Goal: Communication & Community: Answer question/provide support

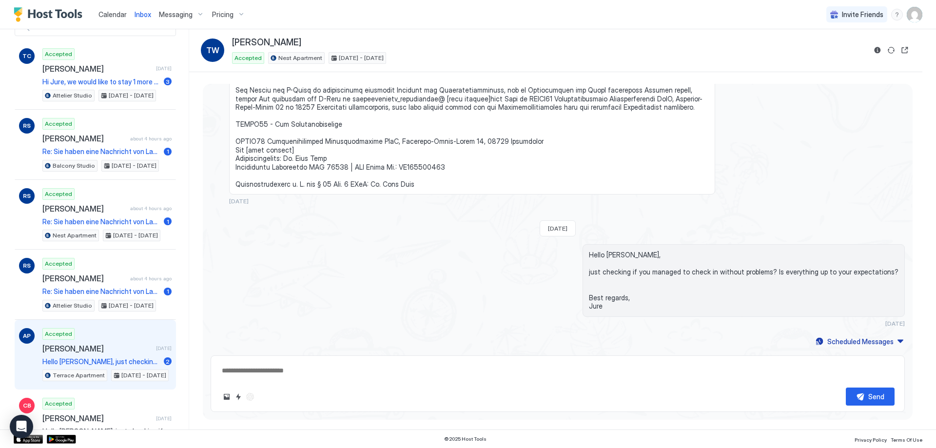
scroll to position [98, 0]
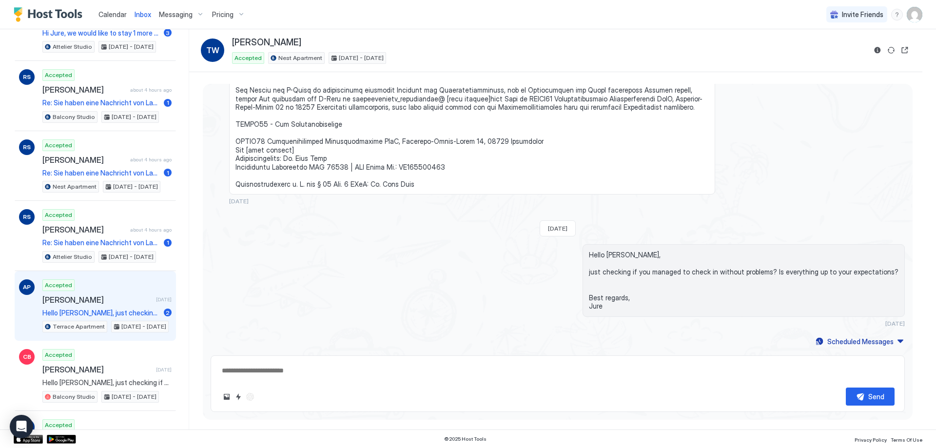
click at [102, 291] on div "Accepted [PERSON_NAME] [DATE] Hello [PERSON_NAME], just checking if you managed…" at bounding box center [106, 306] width 129 height 54
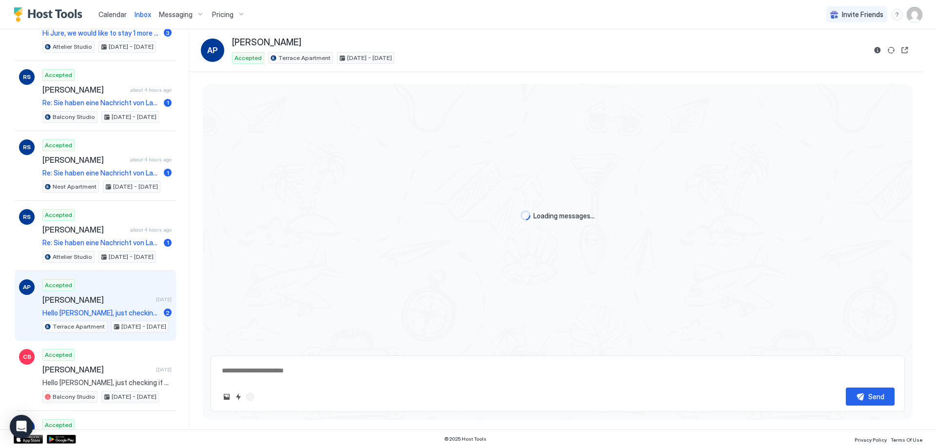
type textarea "*"
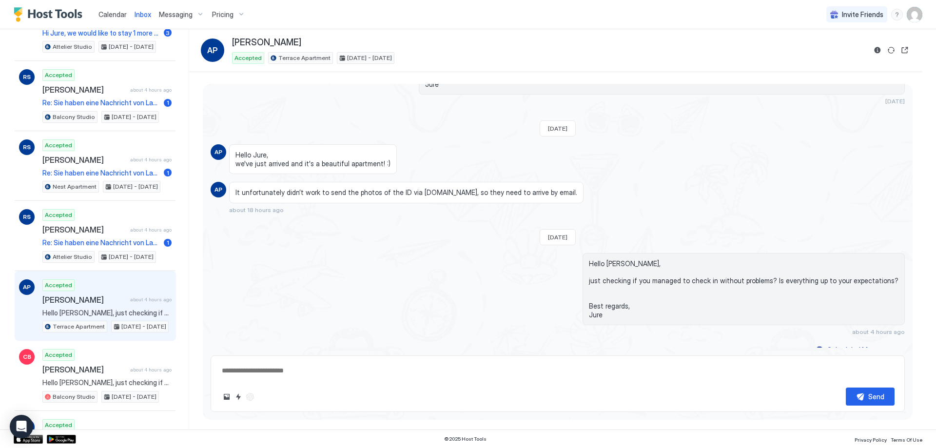
scroll to position [1533, 0]
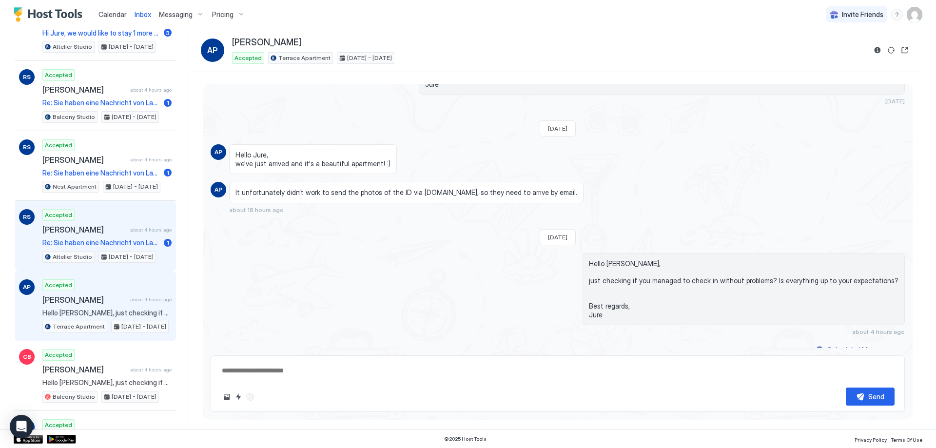
click at [105, 221] on div "Accepted [PERSON_NAME] about 4 hours ago Re: Sie haben eine Nachricht von Lazy …" at bounding box center [106, 236] width 129 height 54
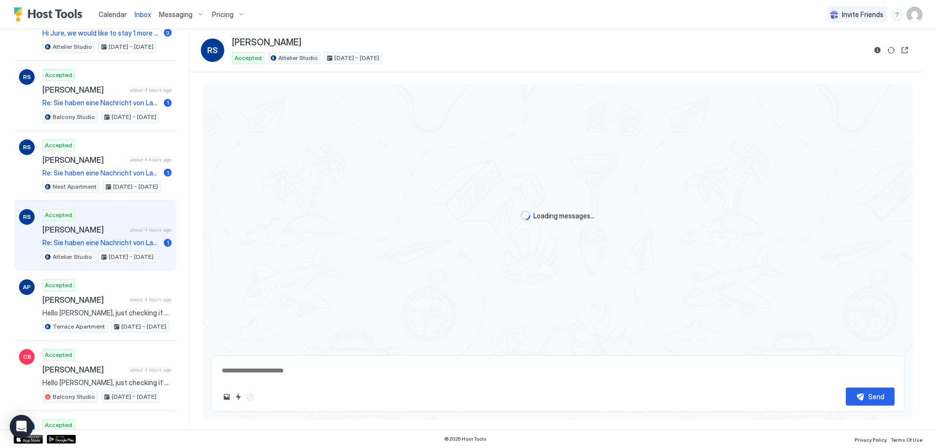
scroll to position [277, 0]
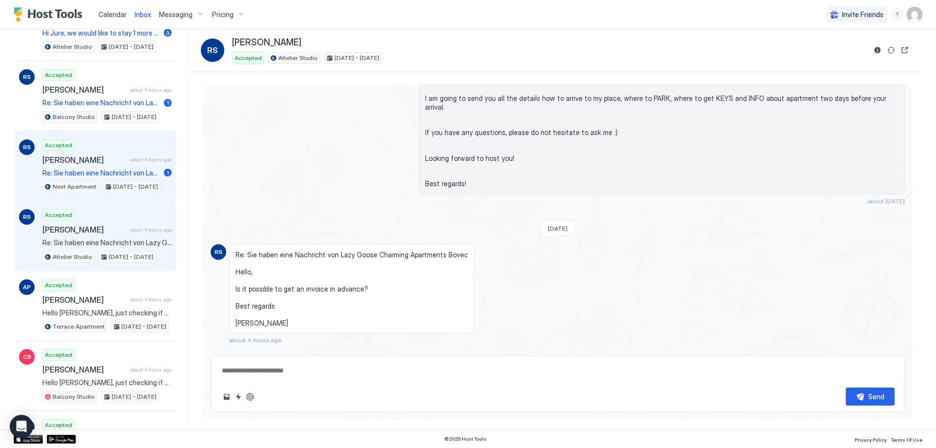
click at [104, 156] on span "[PERSON_NAME]" at bounding box center [84, 160] width 84 height 10
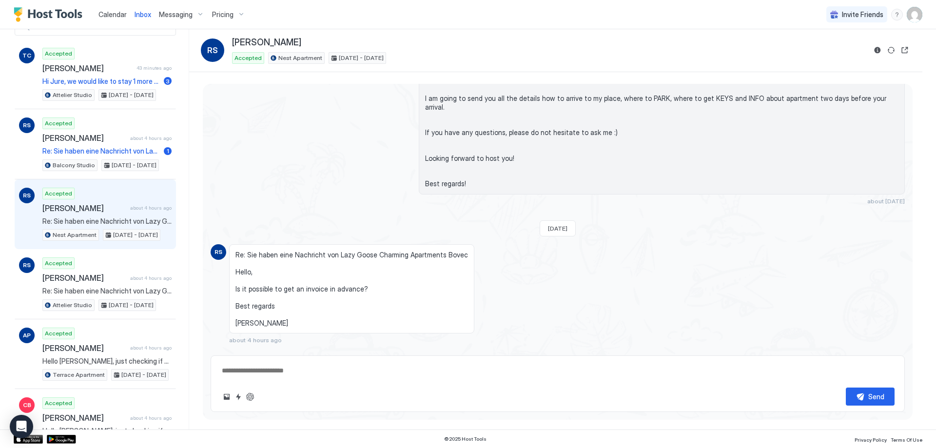
scroll to position [49, 0]
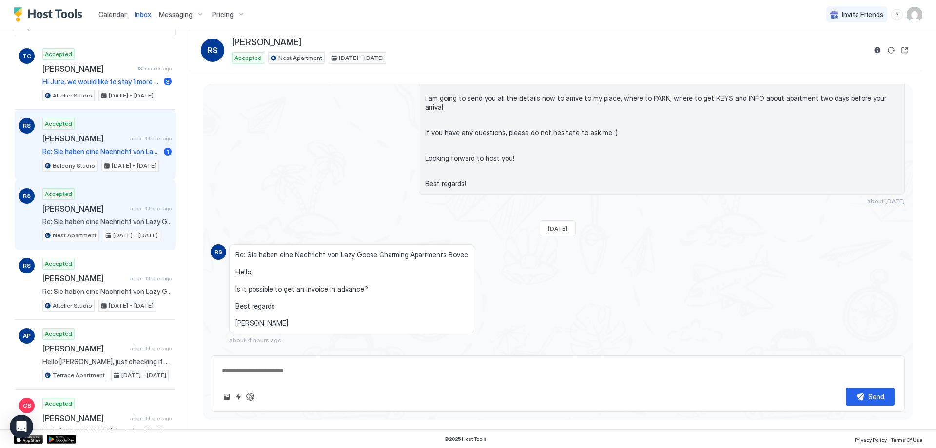
click at [114, 138] on span "[PERSON_NAME]" at bounding box center [84, 139] width 84 height 10
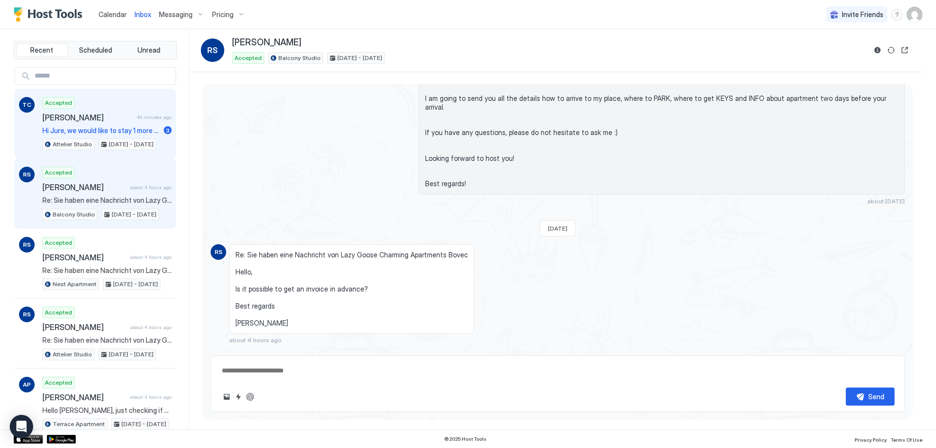
drag, startPoint x: 122, startPoint y: 119, endPoint x: 116, endPoint y: 121, distance: 6.6
click at [120, 119] on span "[PERSON_NAME]" at bounding box center [87, 118] width 90 height 10
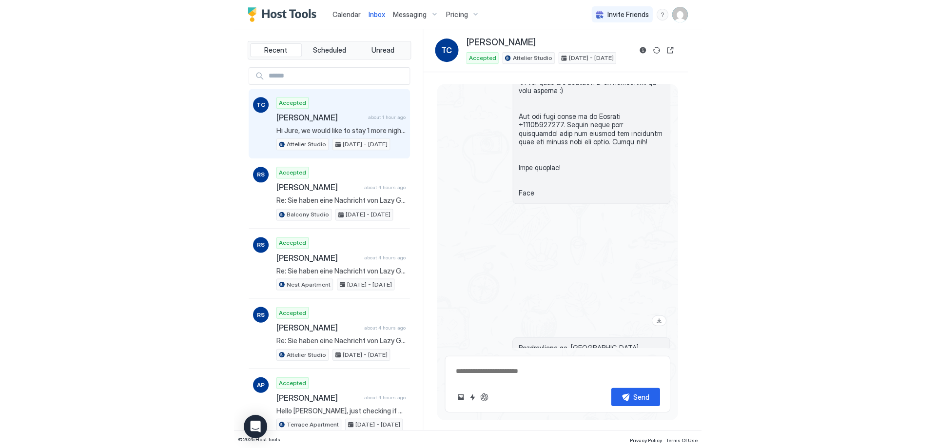
scroll to position [1623, 0]
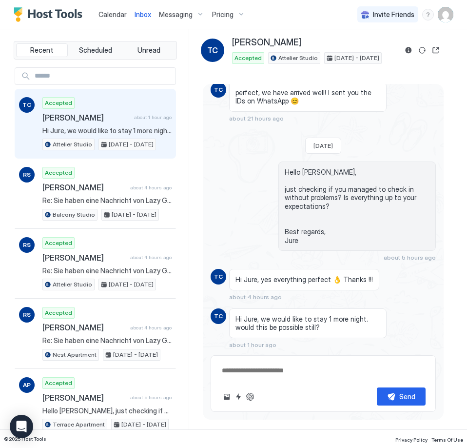
click at [312, 368] on textarea at bounding box center [323, 370] width 205 height 18
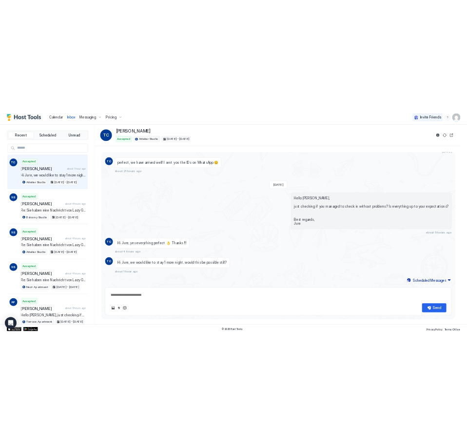
scroll to position [1224, 0]
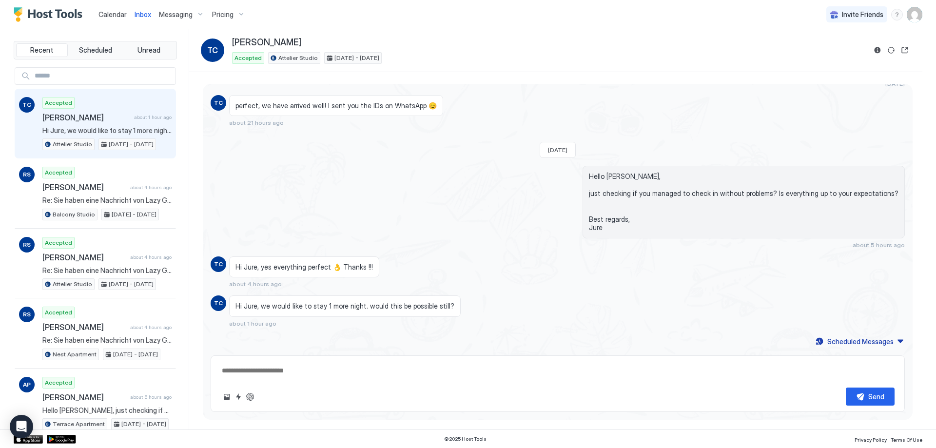
click at [357, 362] on textarea at bounding box center [558, 371] width 674 height 18
click at [254, 394] on button "ChatGPT Auto Reply" at bounding box center [250, 397] width 12 height 12
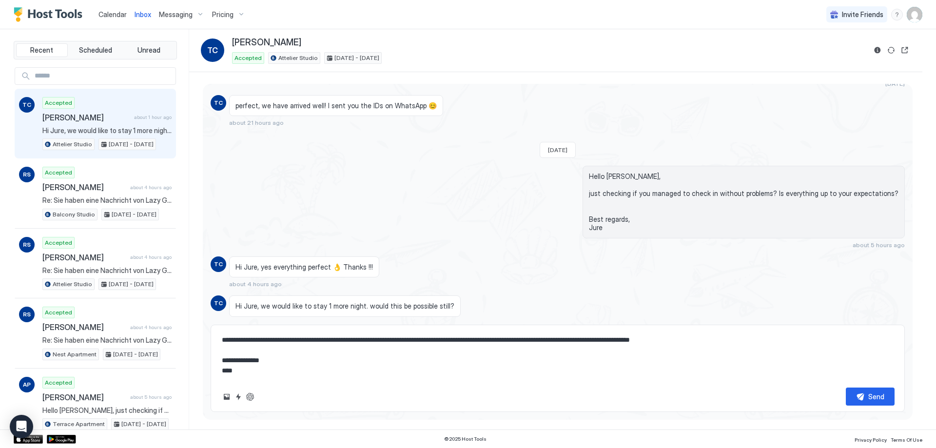
scroll to position [0, 0]
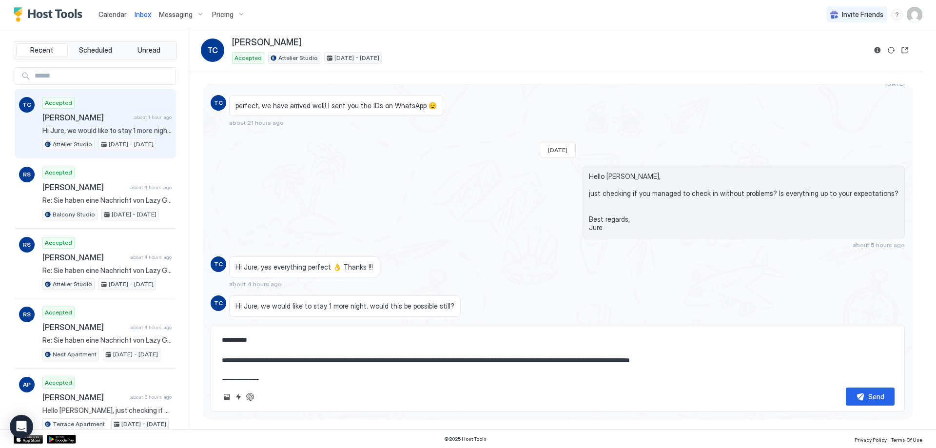
drag, startPoint x: 705, startPoint y: 338, endPoint x: 349, endPoint y: 364, distance: 357.4
click at [349, 364] on textarea "**********" at bounding box center [558, 355] width 674 height 49
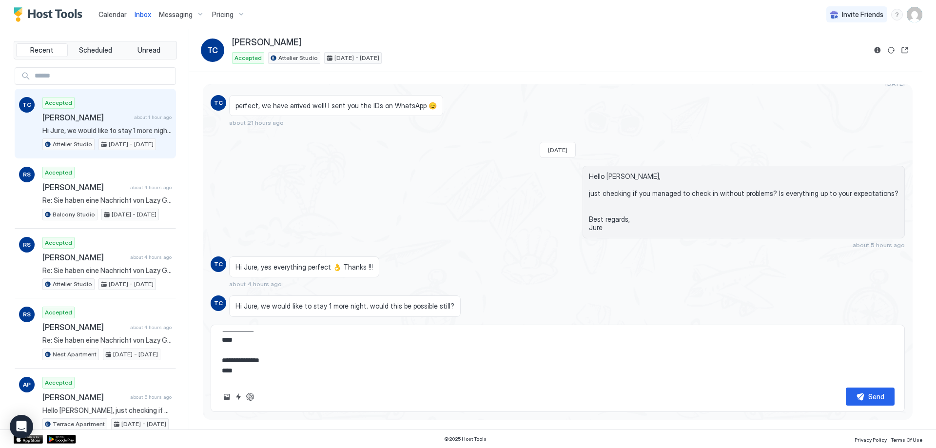
scroll to position [61, 0]
drag, startPoint x: 301, startPoint y: 380, endPoint x: 280, endPoint y: 363, distance: 27.0
click at [274, 359] on div "**********" at bounding box center [558, 368] width 694 height 87
drag, startPoint x: 283, startPoint y: 369, endPoint x: 250, endPoint y: 352, distance: 36.6
click at [250, 352] on textarea "**********" at bounding box center [558, 355] width 674 height 49
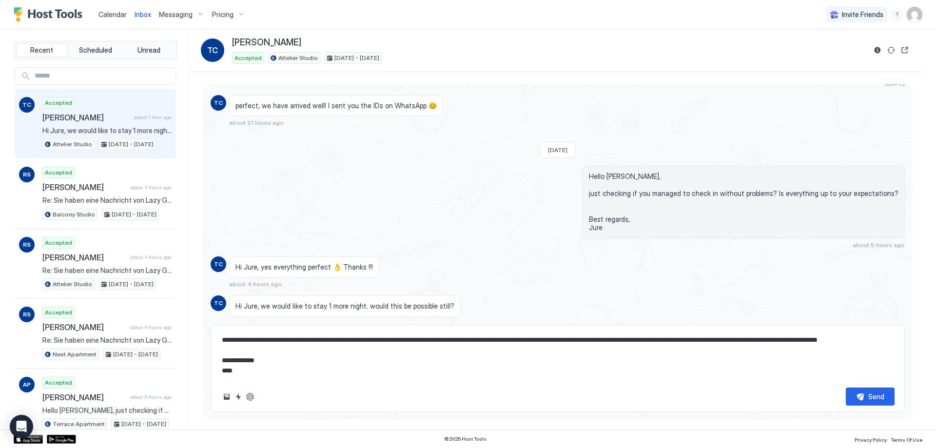
scroll to position [31, 0]
type textarea "**********"
click at [888, 397] on button "Send" at bounding box center [870, 397] width 49 height 18
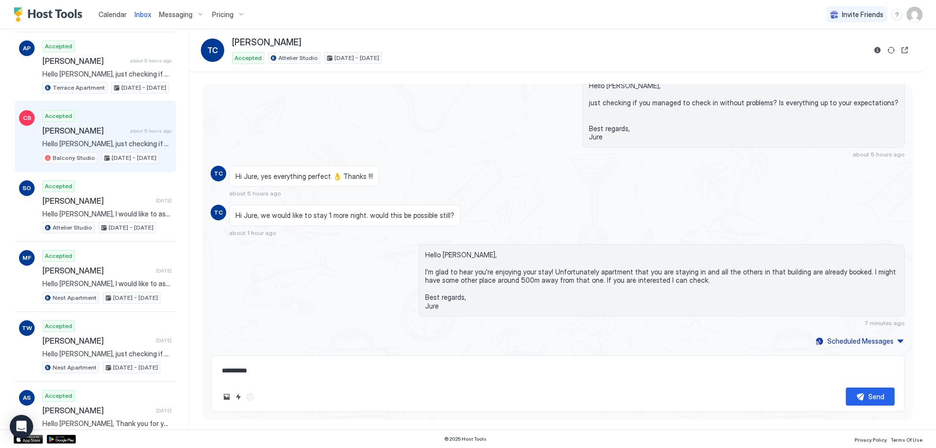
scroll to position [341, 0]
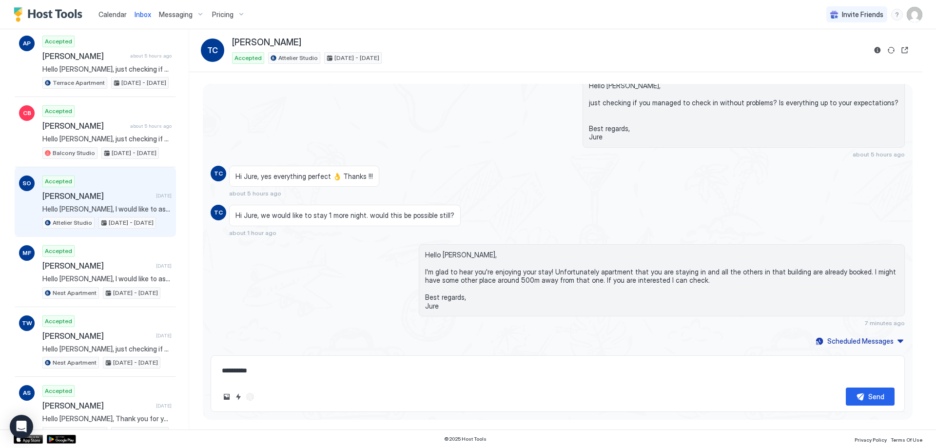
click at [88, 197] on span "[PERSON_NAME]" at bounding box center [97, 196] width 110 height 10
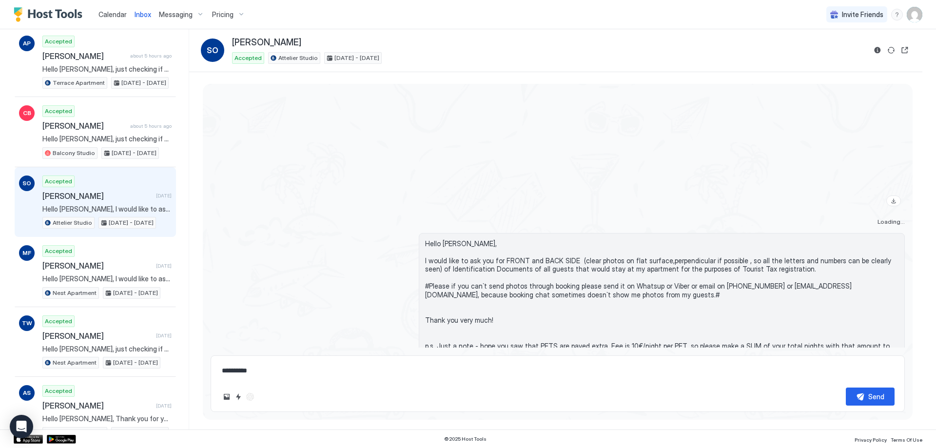
scroll to position [1198, 0]
